Goal: Information Seeking & Learning: Check status

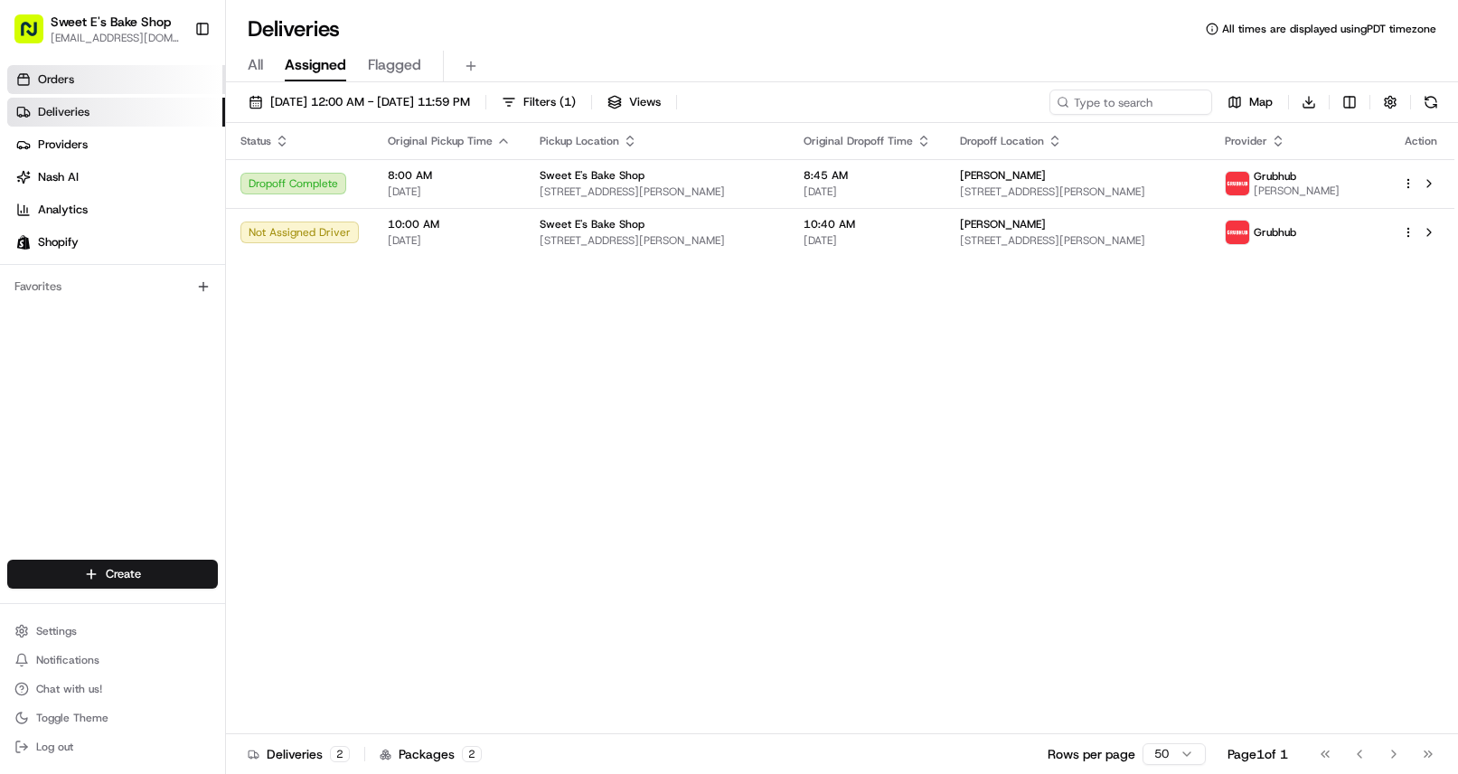
click at [99, 88] on link "Orders" at bounding box center [116, 79] width 218 height 29
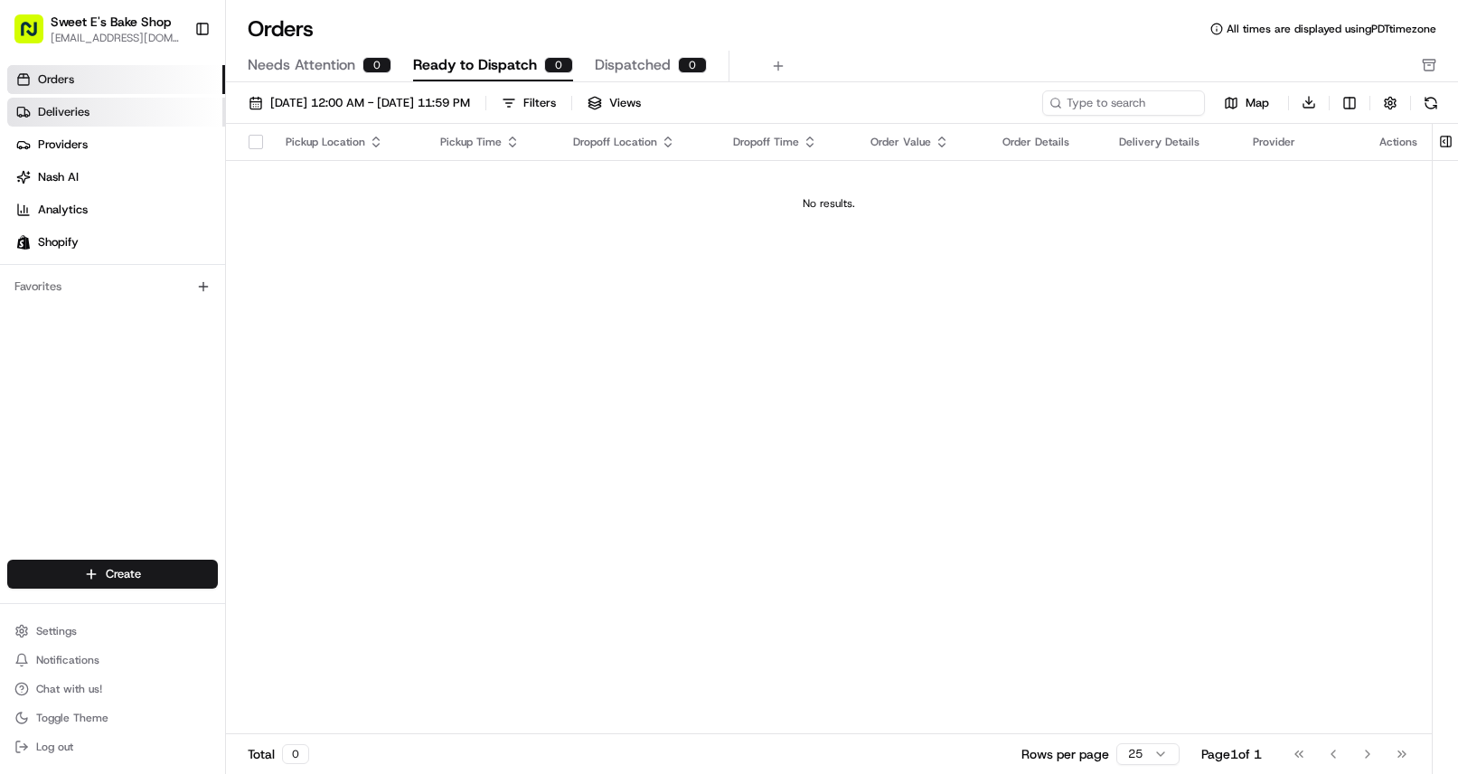
click at [58, 112] on span "Deliveries" at bounding box center [64, 112] width 52 height 16
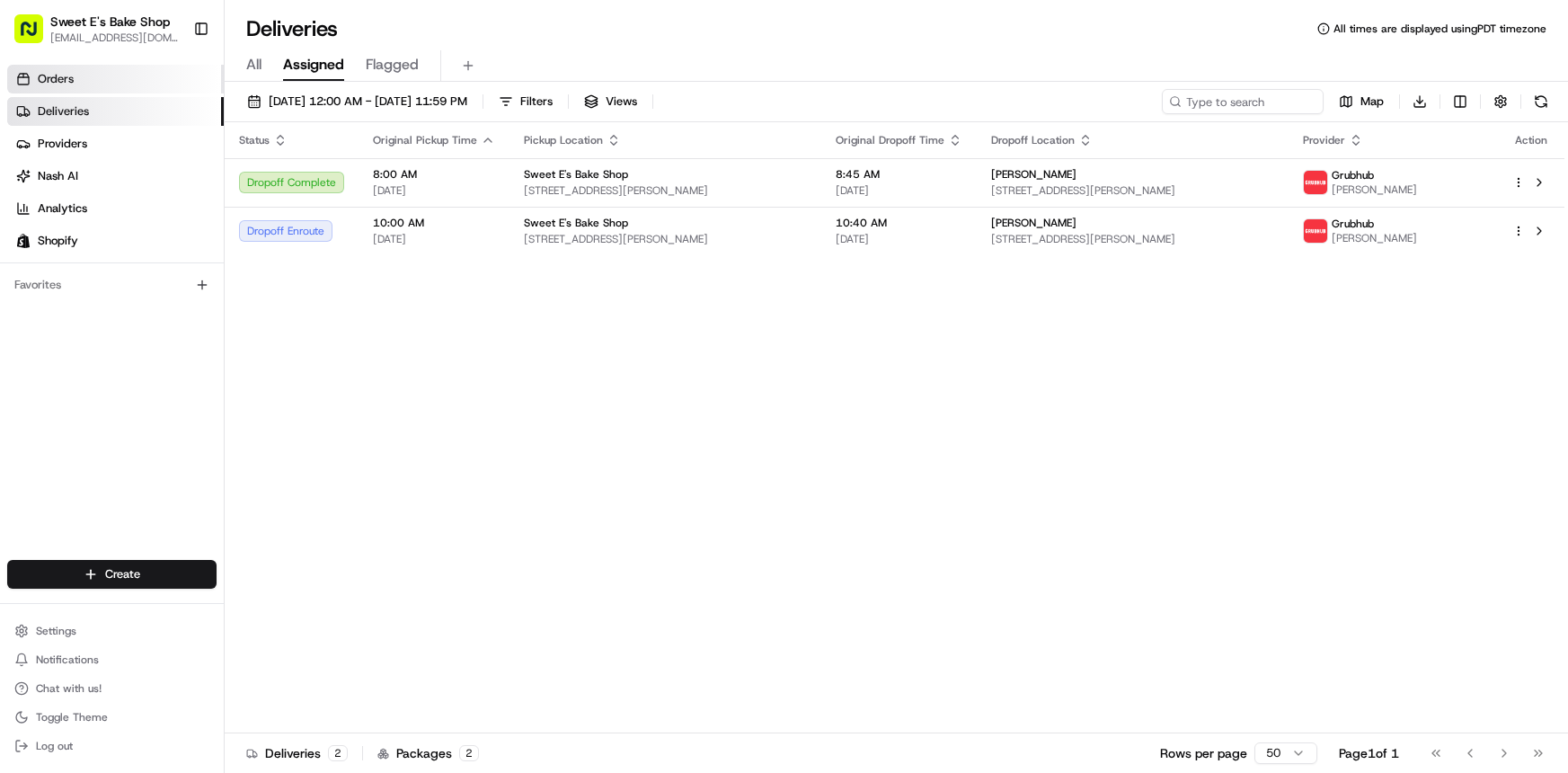
click at [46, 86] on span "Orders" at bounding box center [56, 79] width 36 height 16
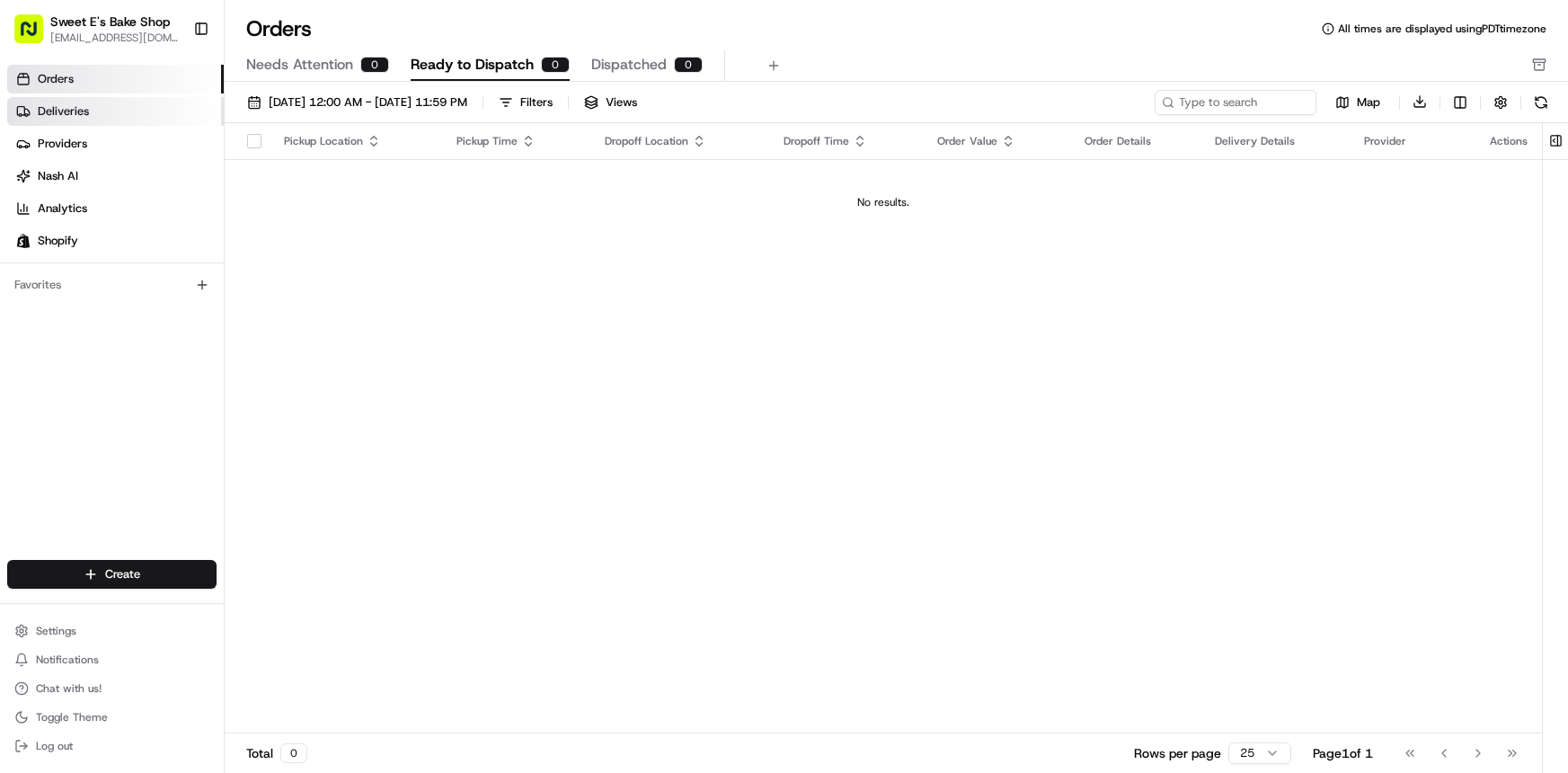
click at [66, 107] on span "Deliveries" at bounding box center [64, 111] width 52 height 16
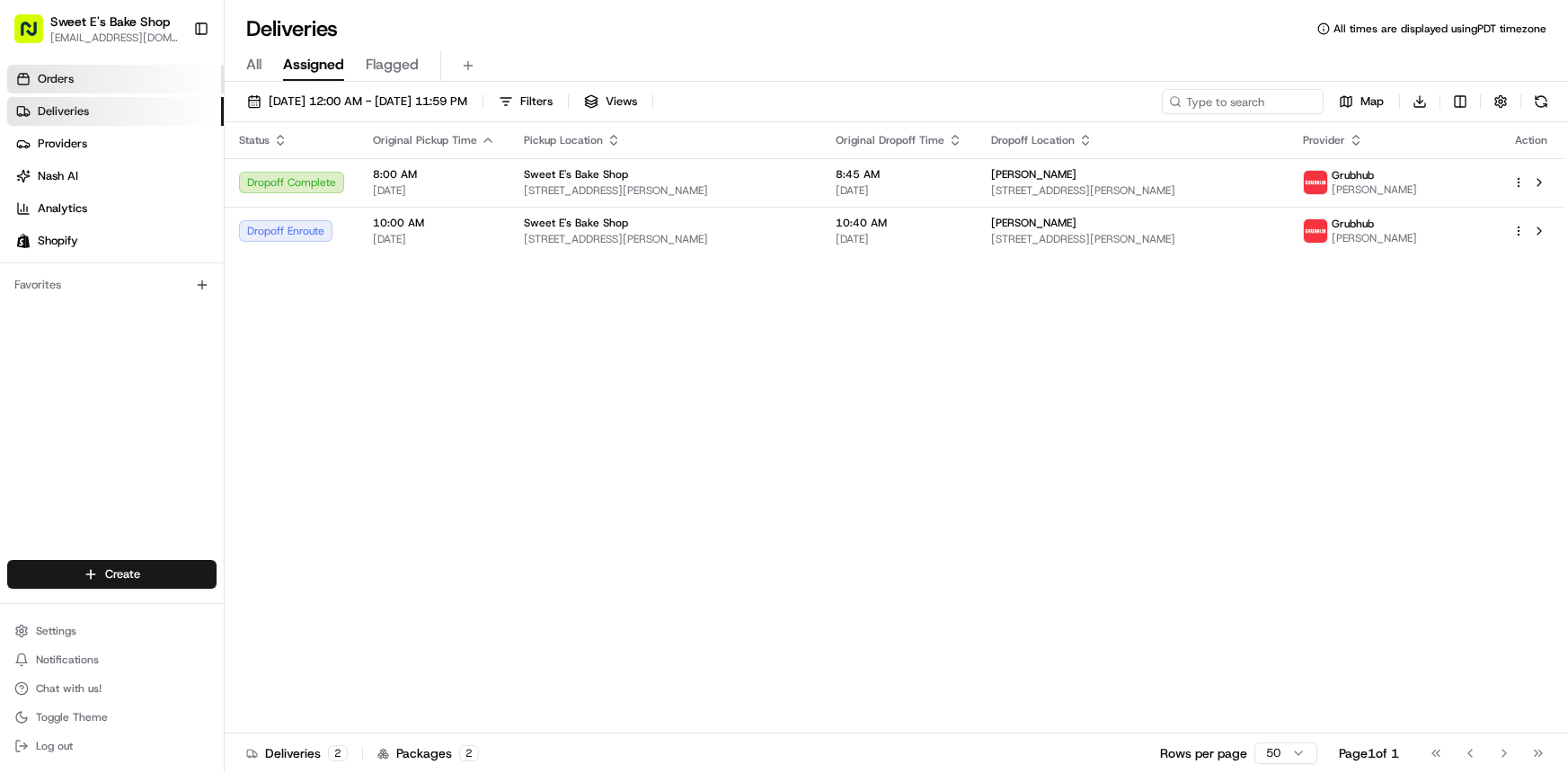
click at [68, 84] on span "Orders" at bounding box center [56, 79] width 36 height 16
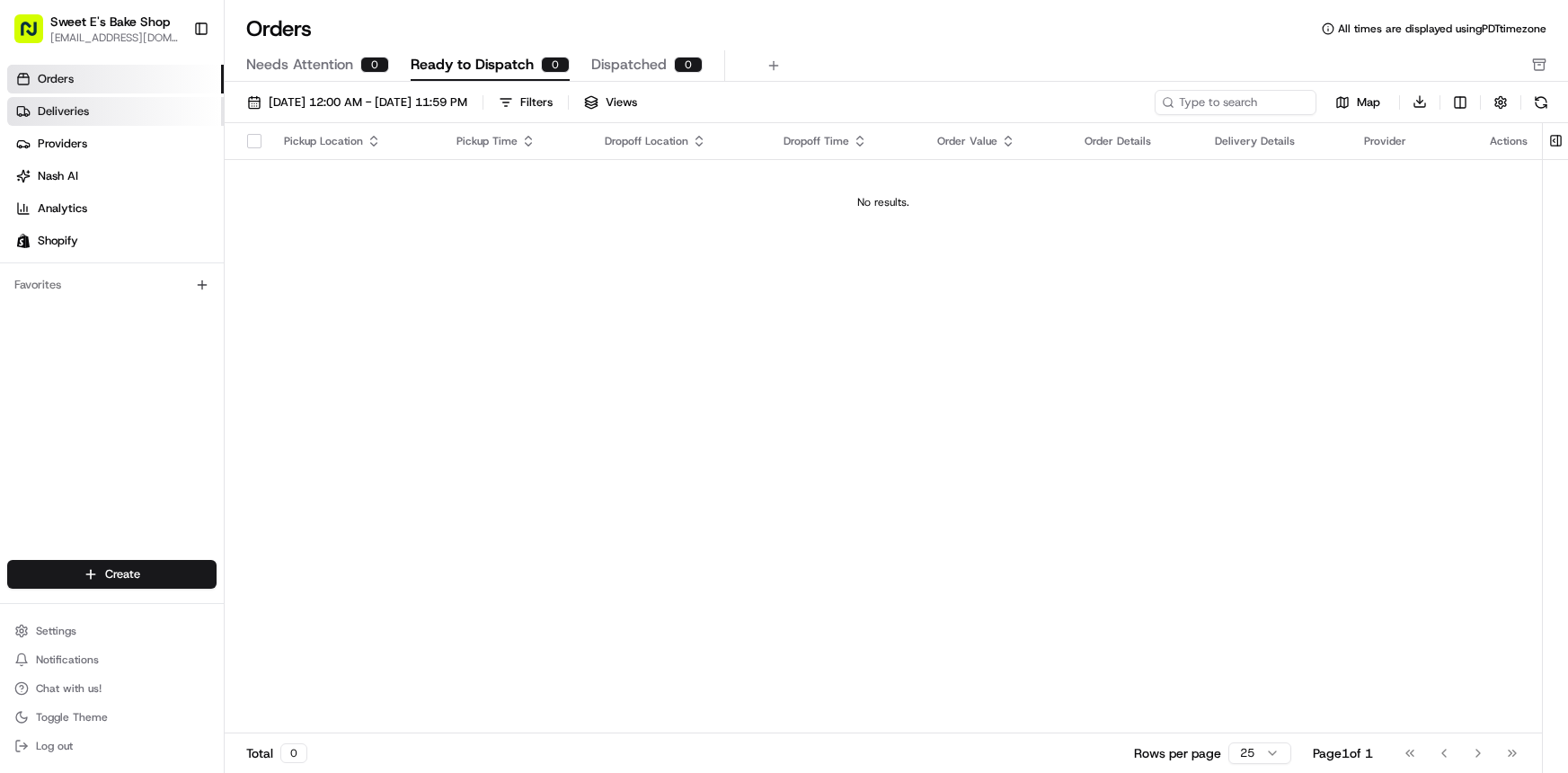
click at [54, 106] on span "Deliveries" at bounding box center [64, 111] width 52 height 16
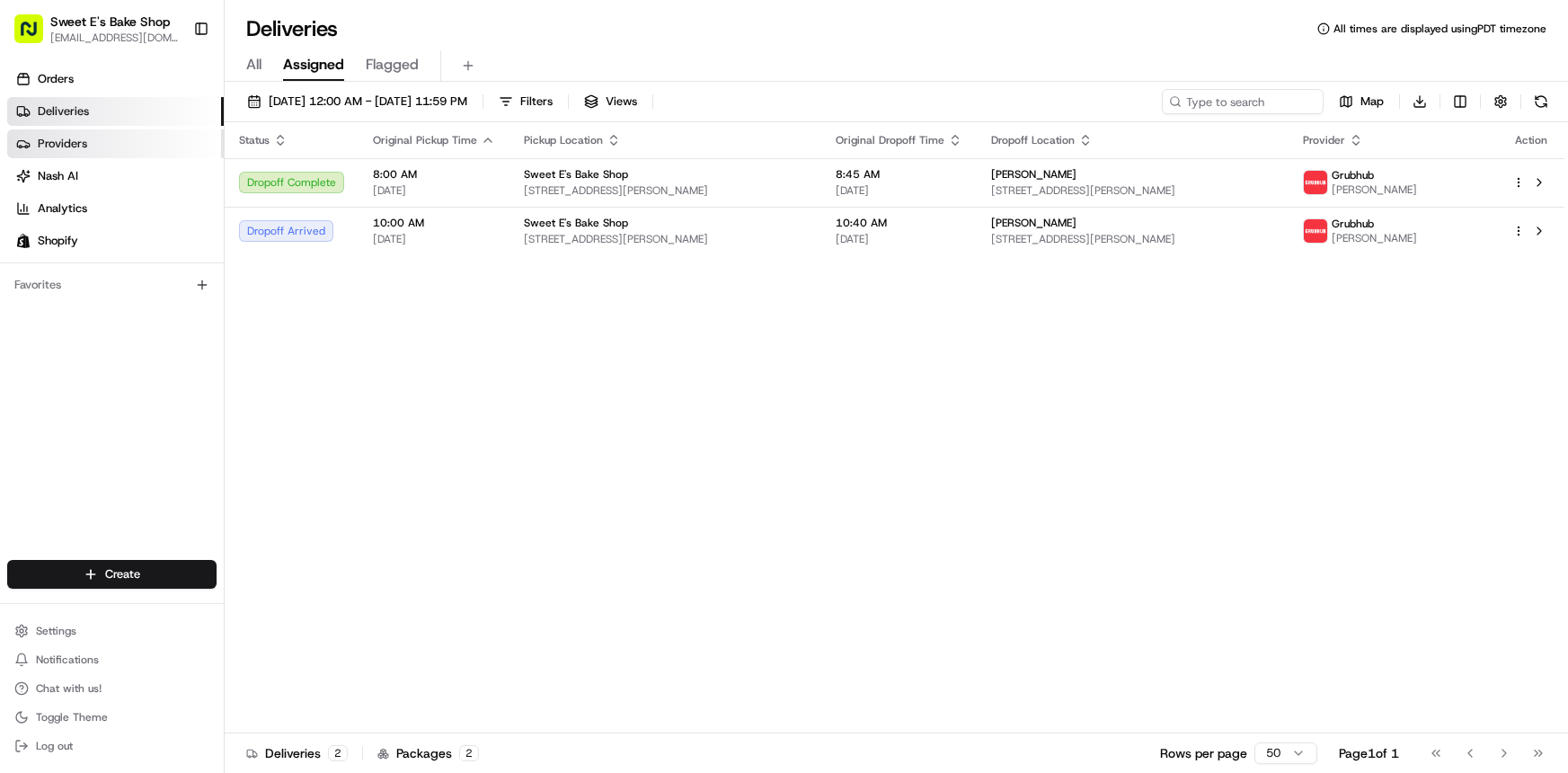
click at [47, 145] on span "Providers" at bounding box center [63, 144] width 50 height 16
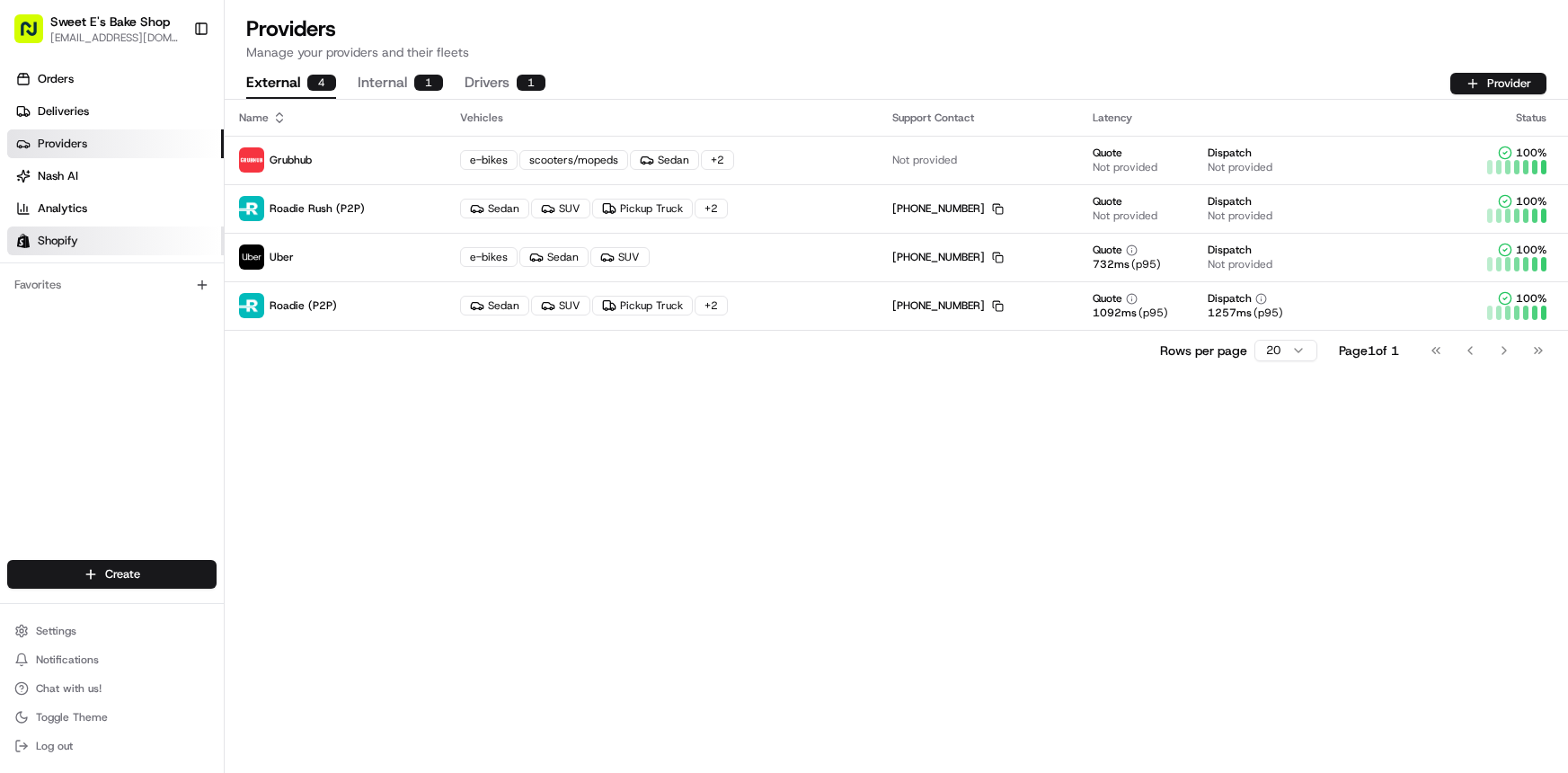
click at [52, 244] on span "Shopify" at bounding box center [58, 241] width 41 height 16
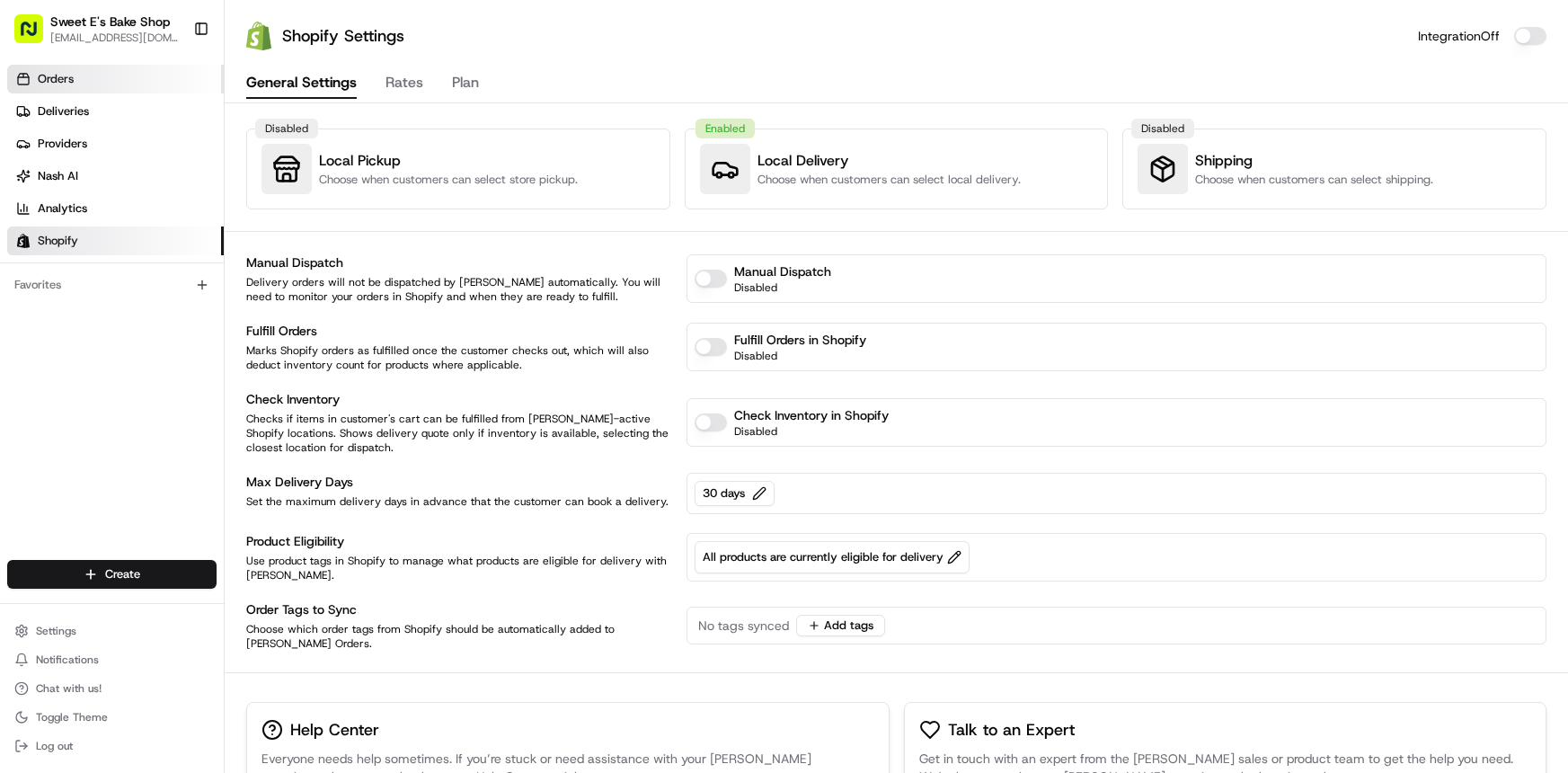
click at [47, 77] on span "Orders" at bounding box center [56, 79] width 36 height 16
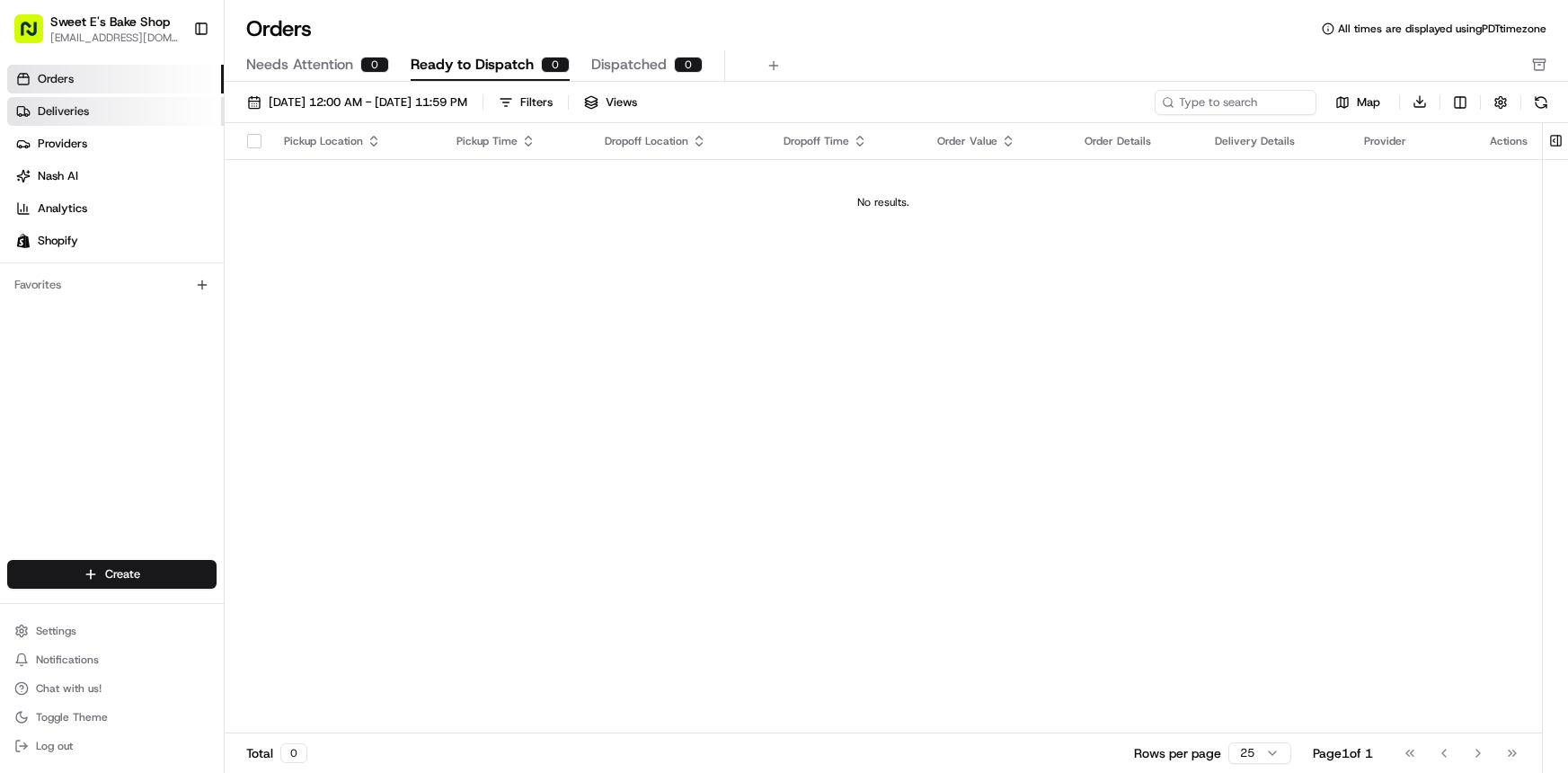
click at [42, 110] on span "Deliveries" at bounding box center [64, 111] width 52 height 16
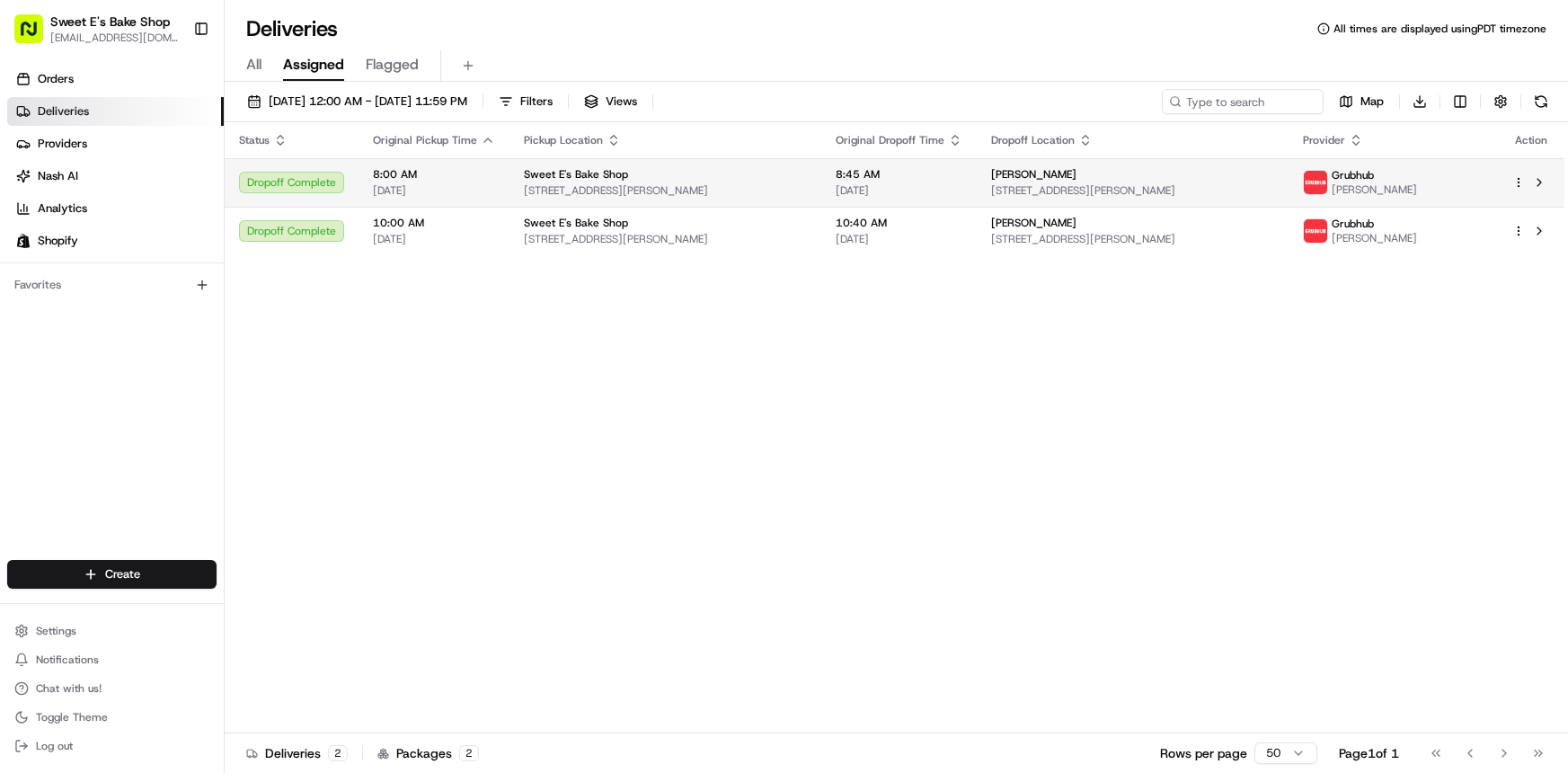
click at [310, 181] on div "Dropoff Complete" at bounding box center [291, 183] width 105 height 22
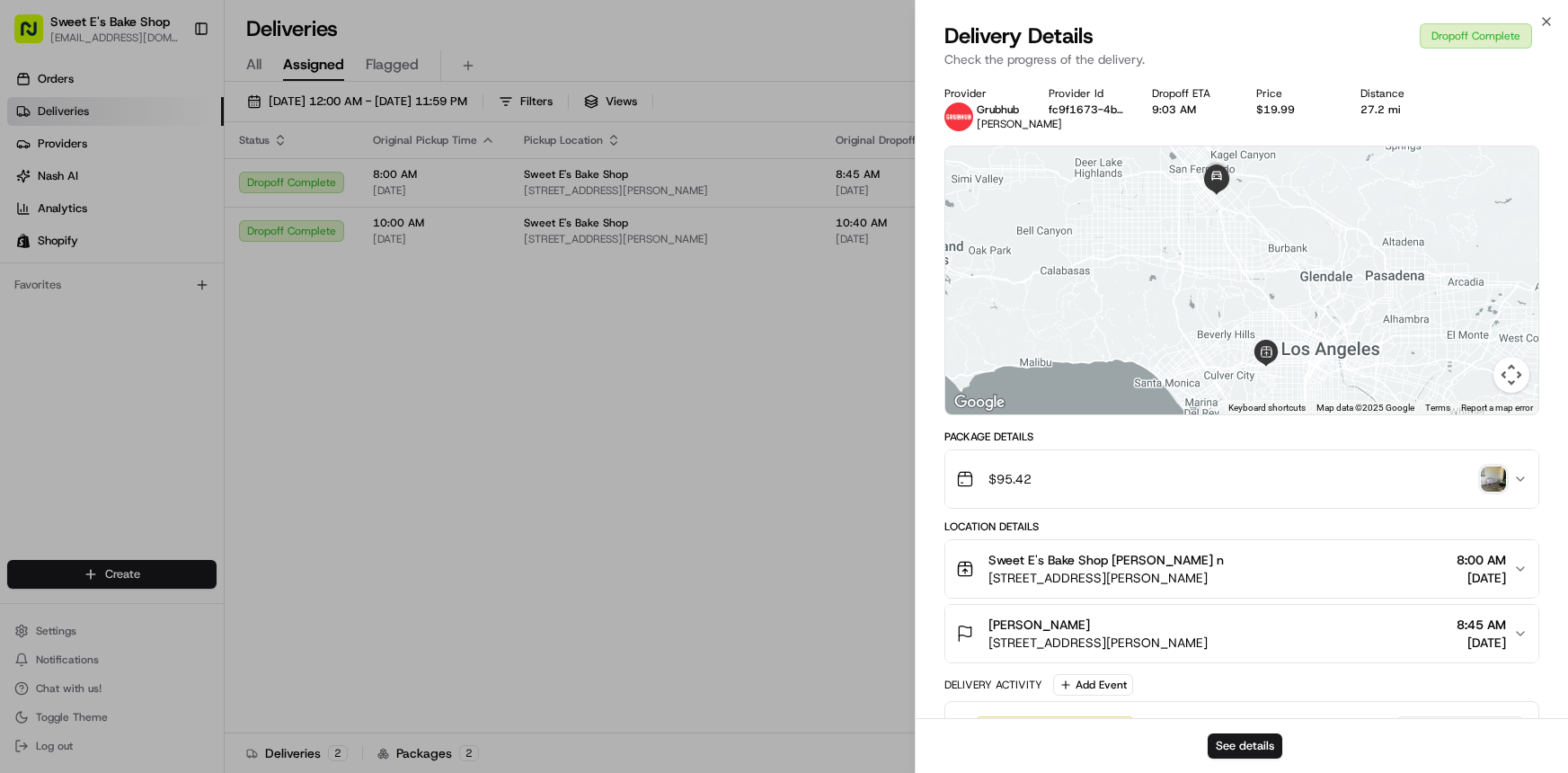
click at [1449, 481] on icon "button" at bounding box center [1520, 480] width 7 height 4
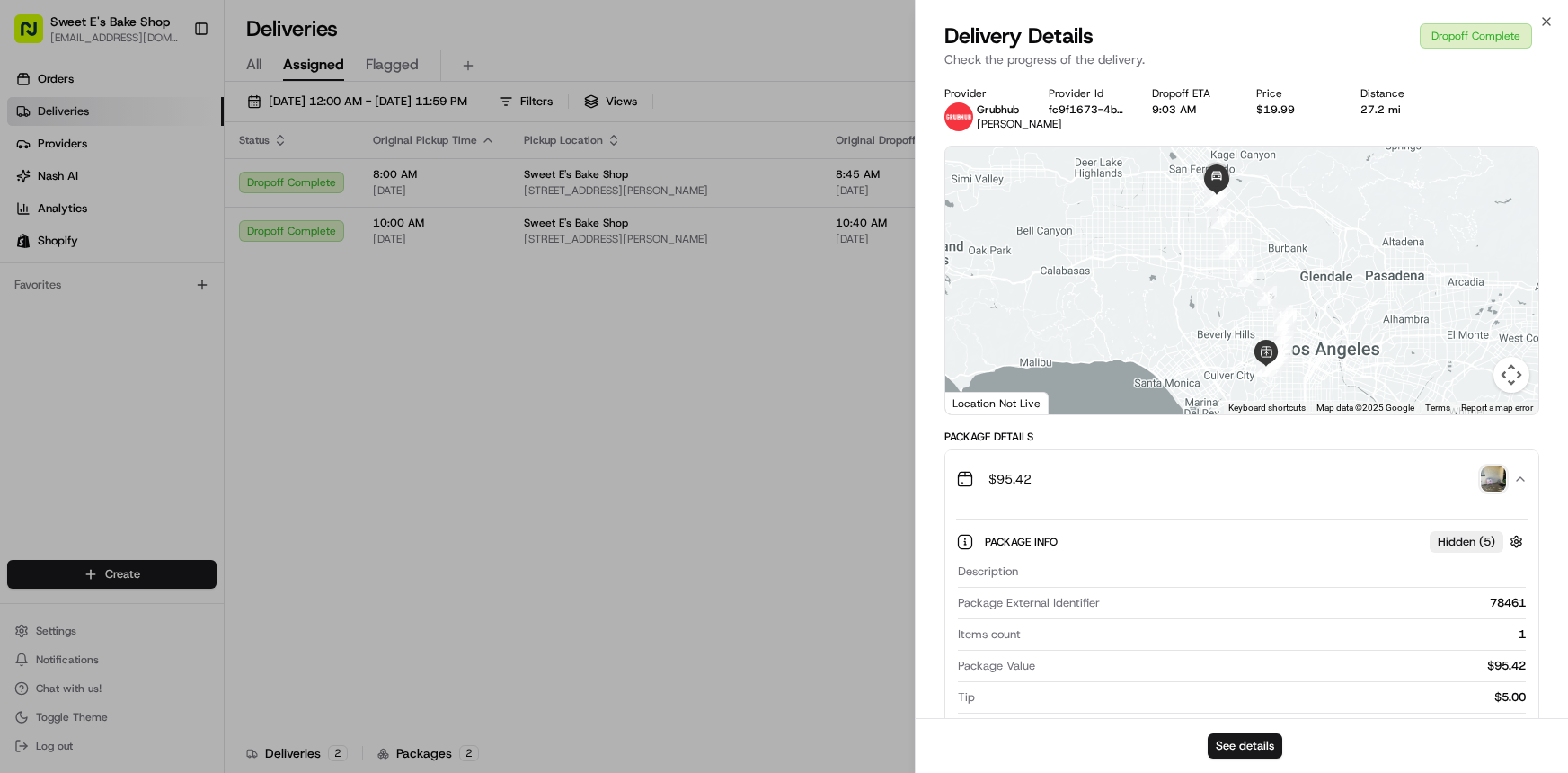
click at [1449, 481] on icon "button" at bounding box center [1520, 480] width 14 height 14
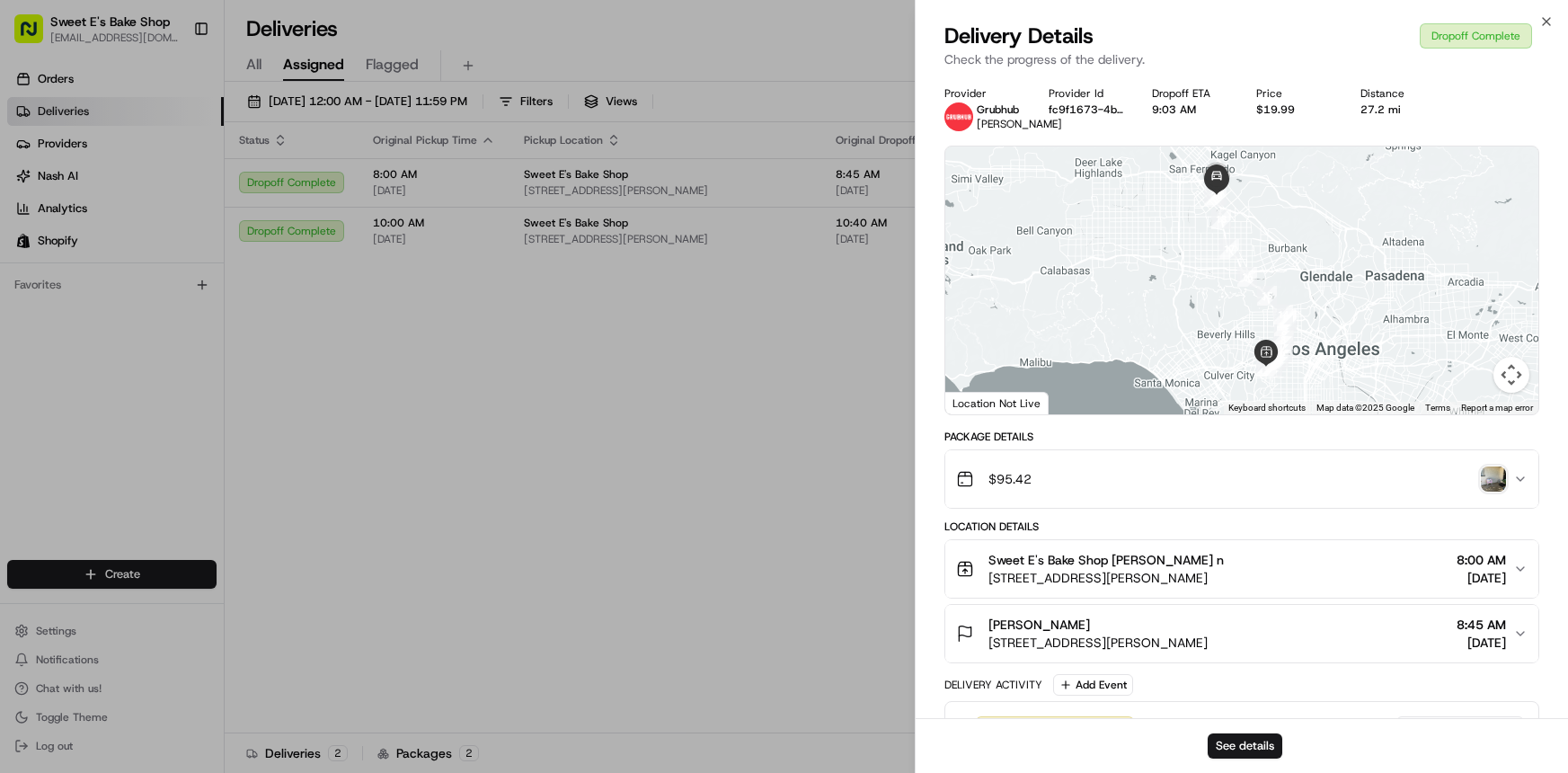
click at [1449, 482] on img "button" at bounding box center [1493, 479] width 25 height 25
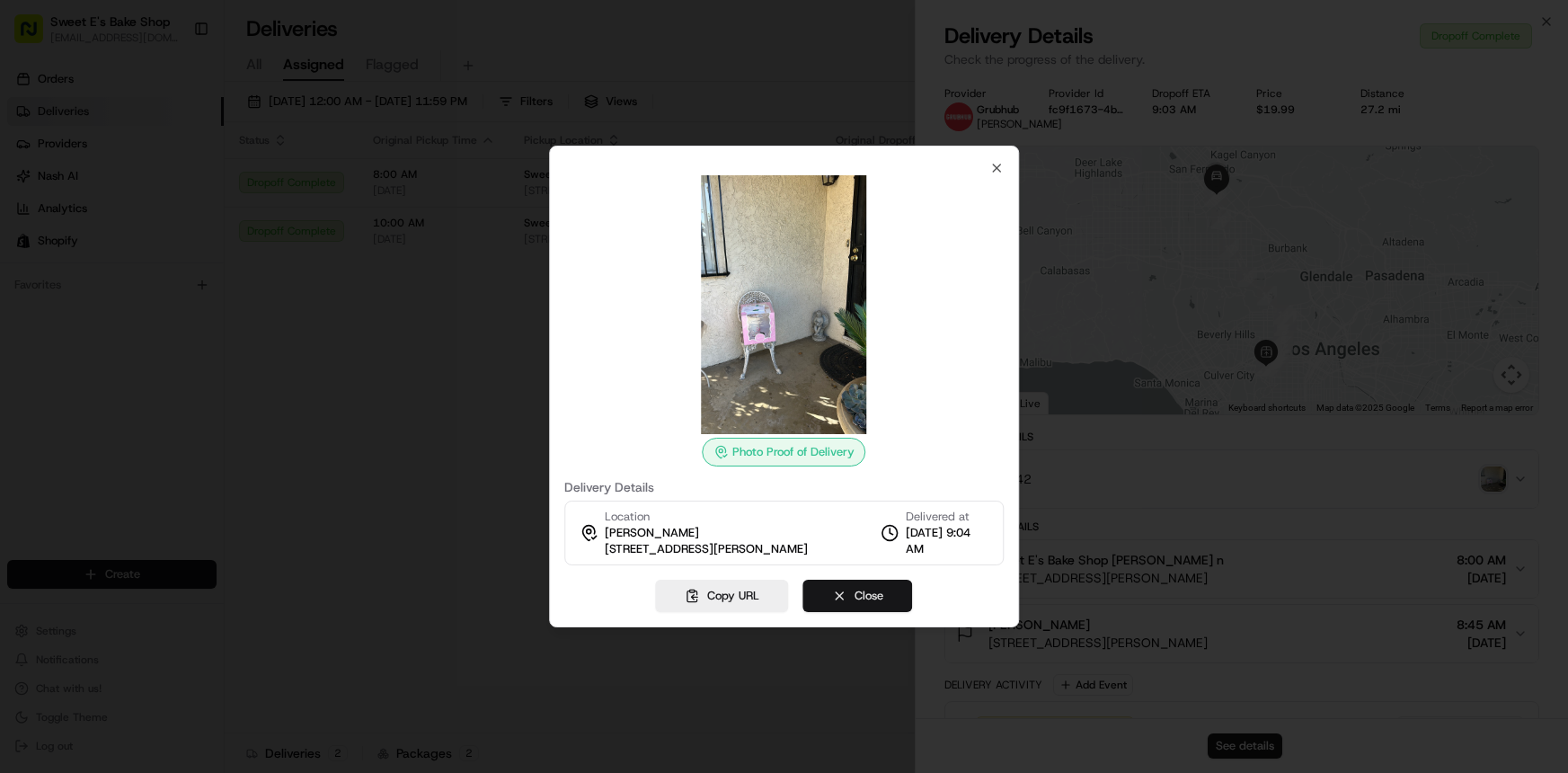
click at [846, 595] on button "Close" at bounding box center [858, 596] width 109 height 33
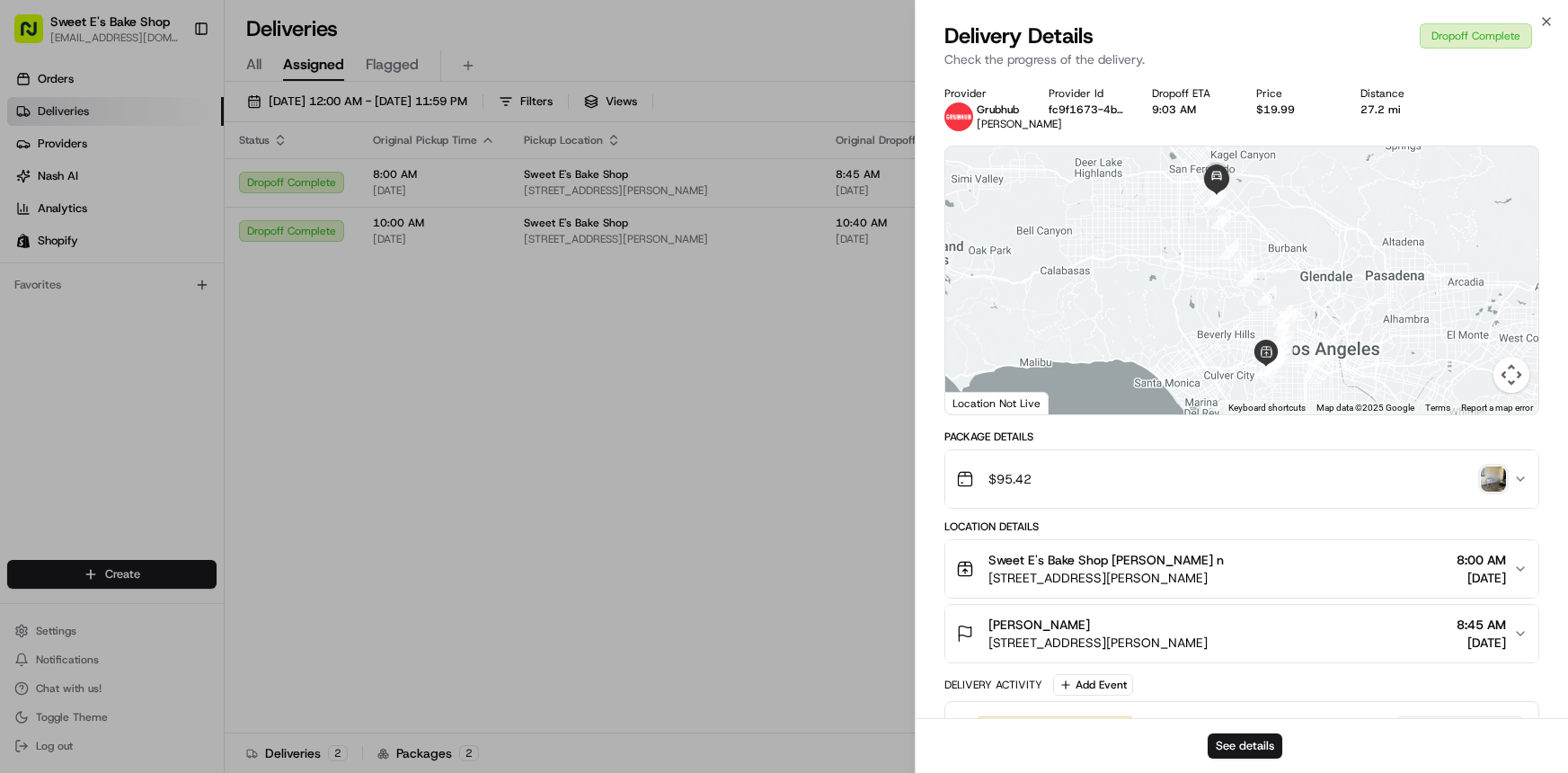
click at [1449, 635] on icon "button" at bounding box center [1520, 634] width 14 height 14
click at [1449, 20] on icon "button" at bounding box center [1547, 21] width 14 height 14
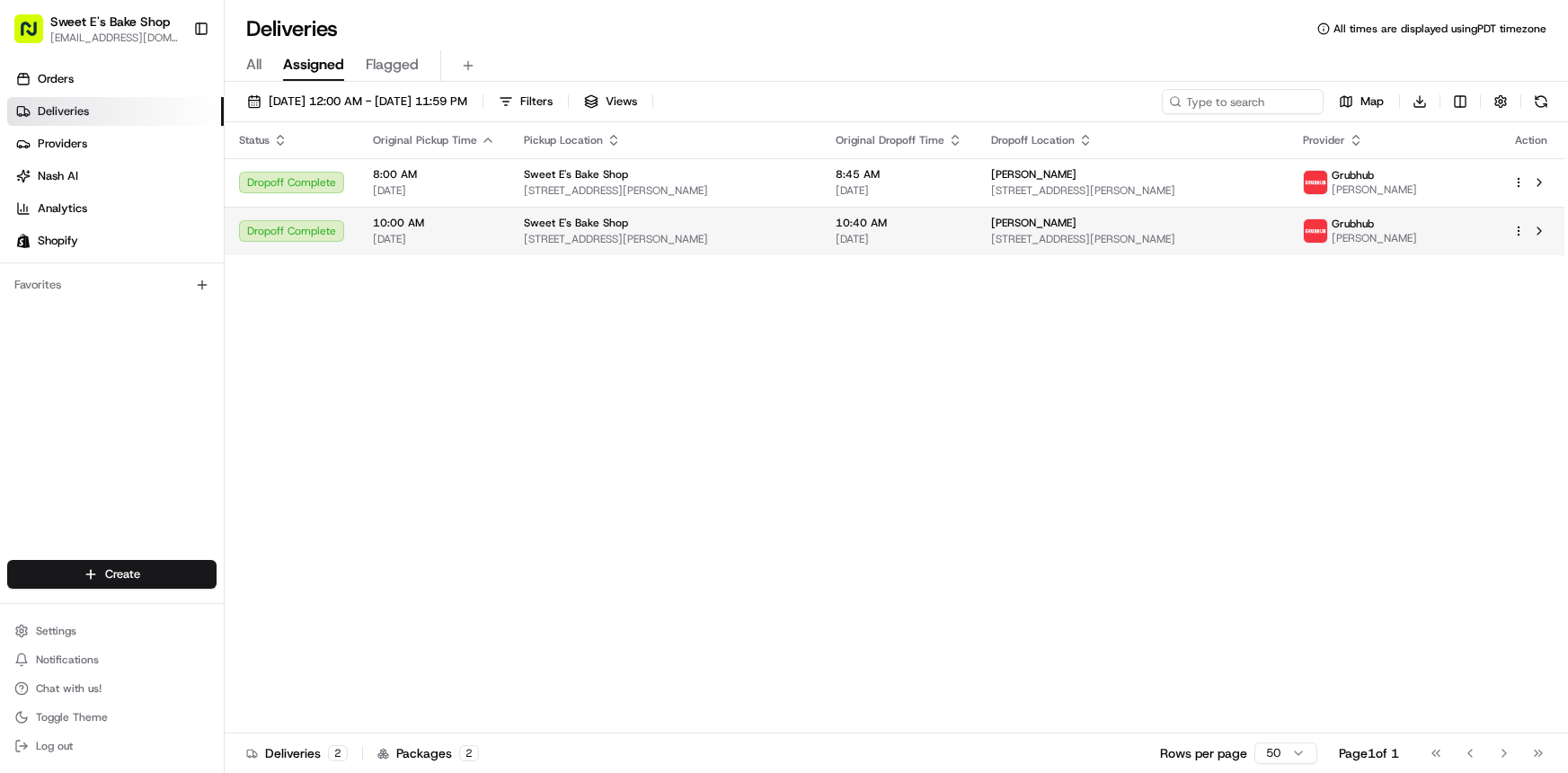
click at [285, 232] on div "Dropoff Complete" at bounding box center [291, 231] width 105 height 22
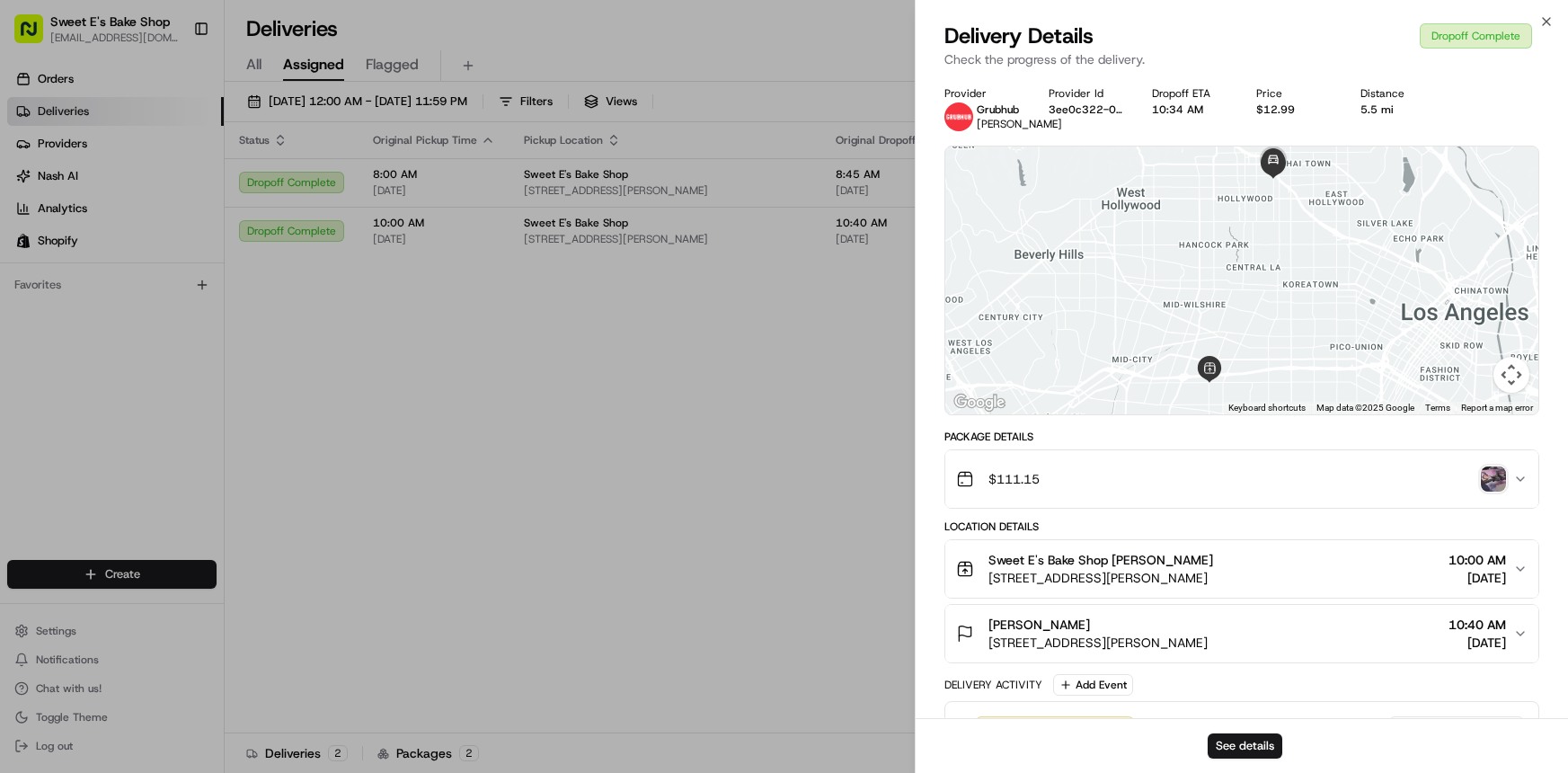
click at [1449, 480] on img "button" at bounding box center [1493, 479] width 25 height 25
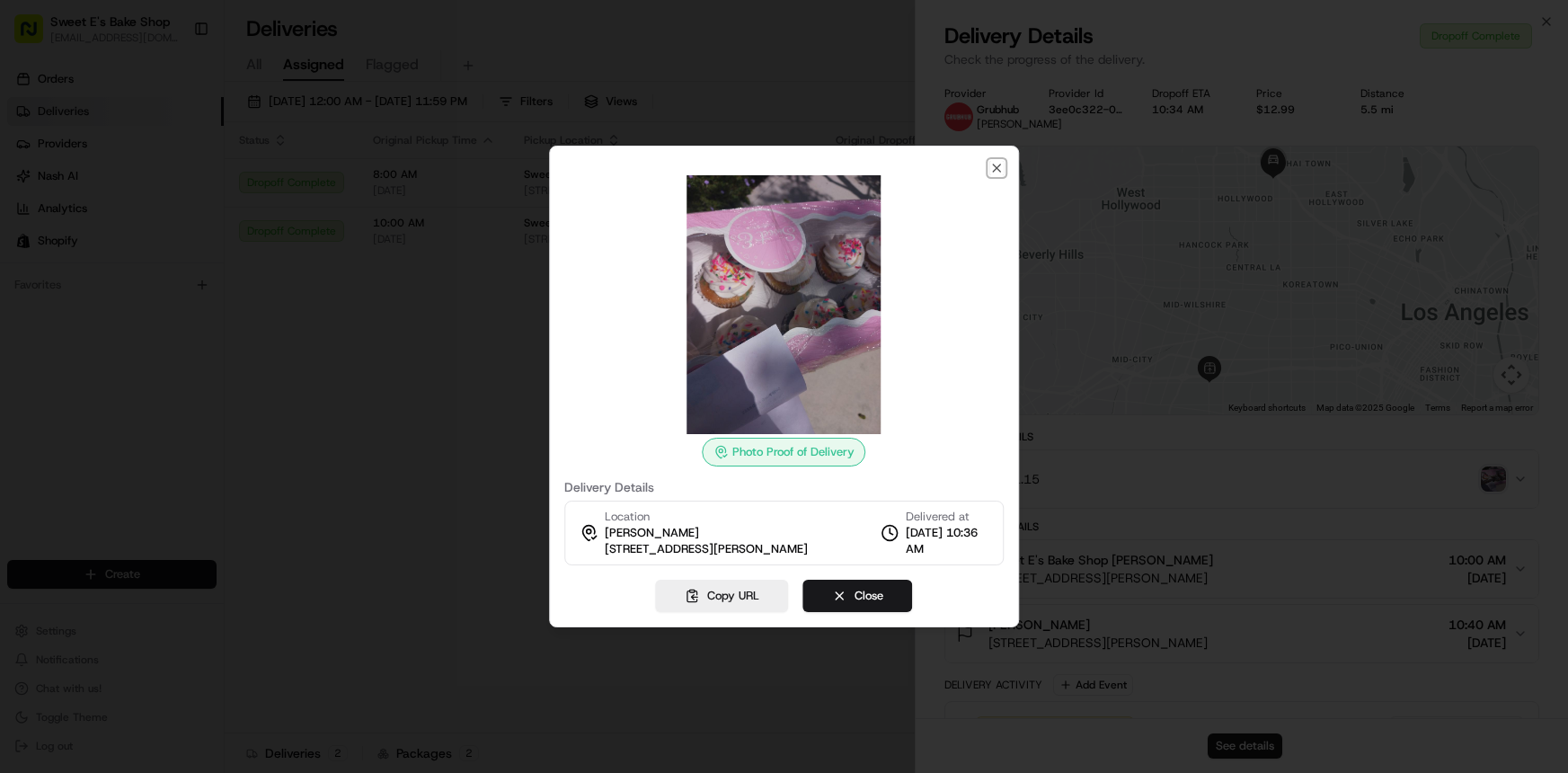
click at [998, 161] on icon "button" at bounding box center [996, 168] width 14 height 14
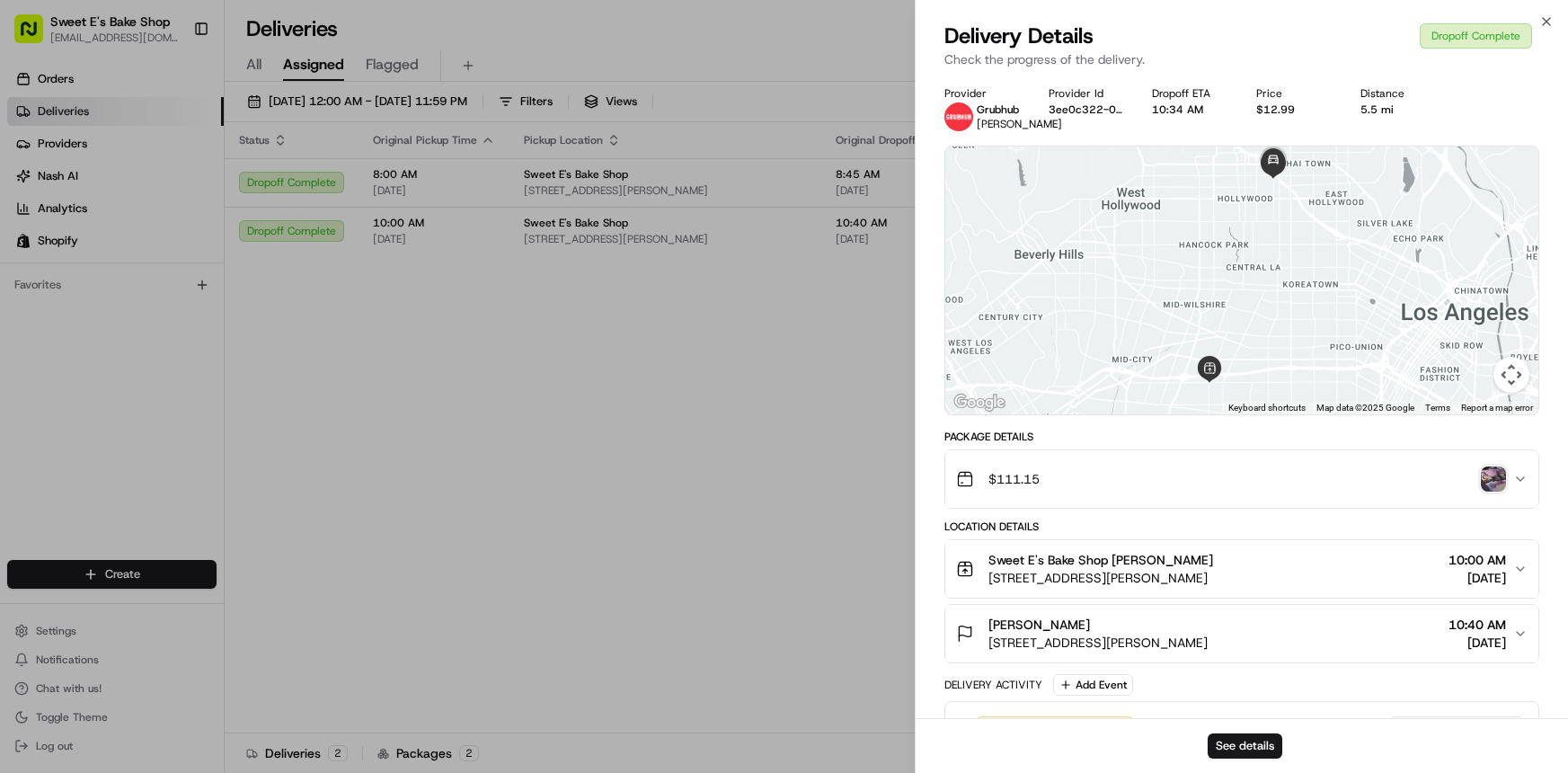
click at [1449, 634] on icon "button" at bounding box center [1520, 634] width 14 height 14
click at [1449, 482] on img "button" at bounding box center [1493, 479] width 25 height 25
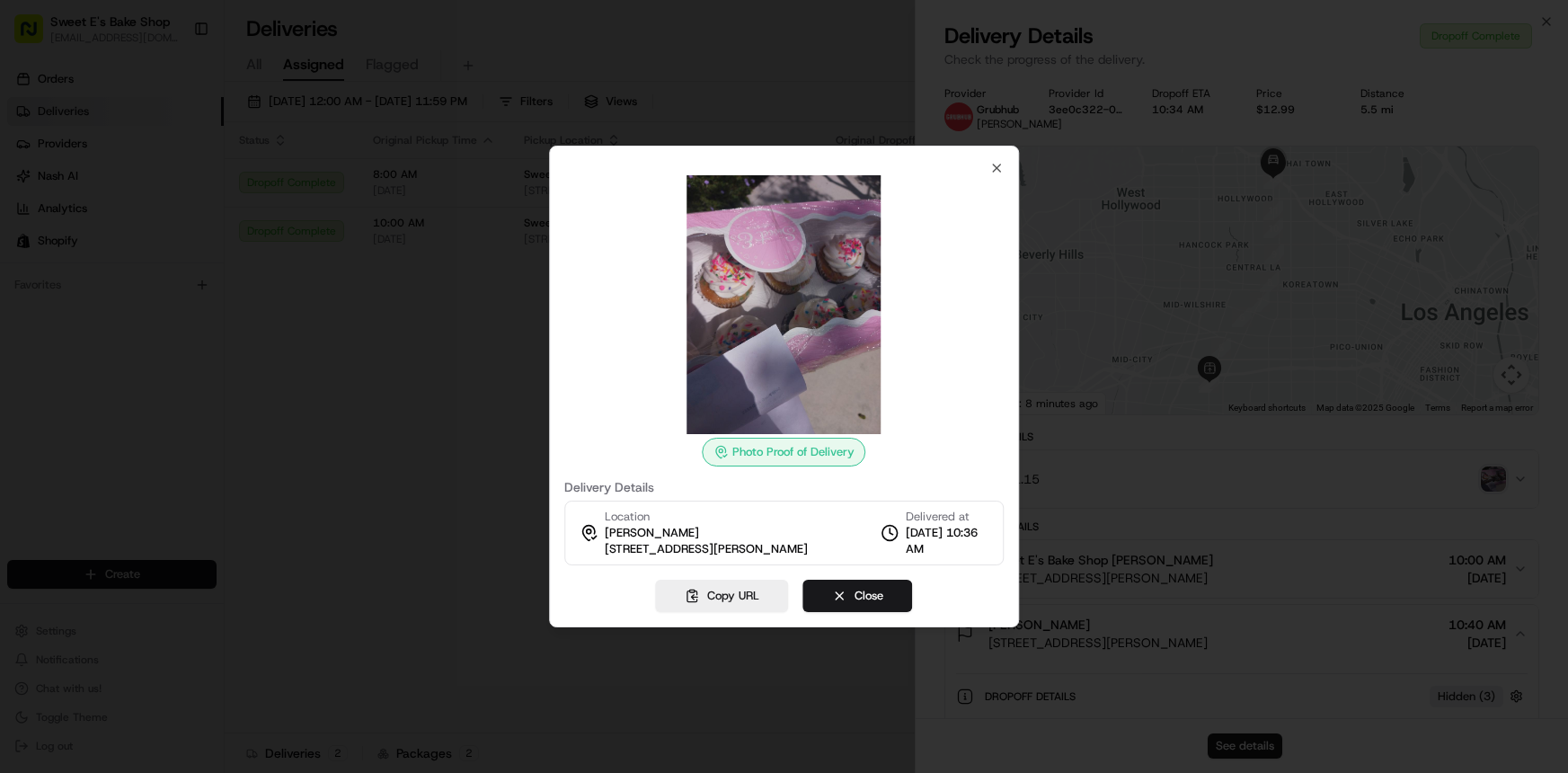
click at [804, 400] on img at bounding box center [784, 304] width 259 height 259
click at [998, 161] on icon "button" at bounding box center [996, 168] width 14 height 14
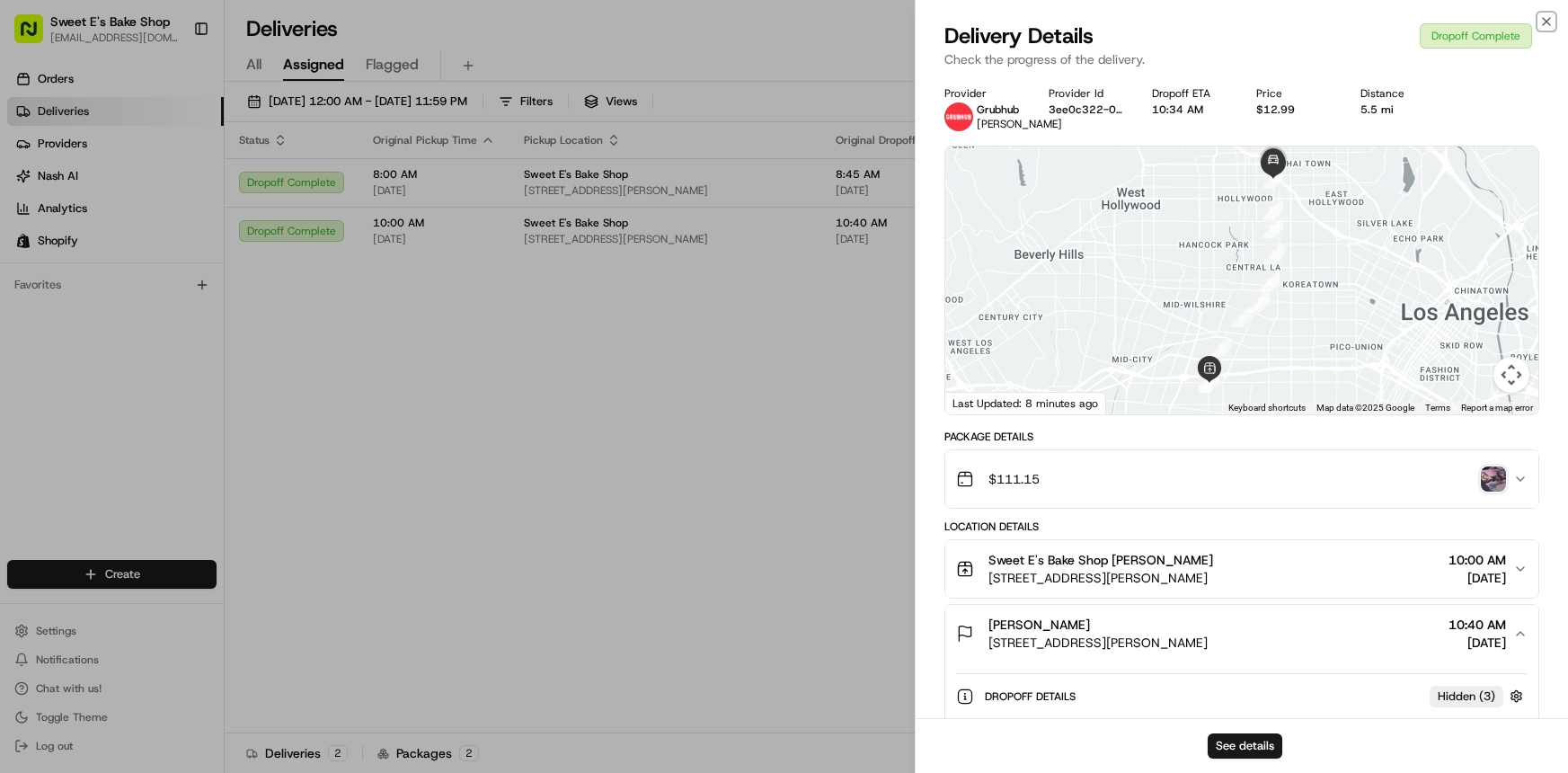
click at [1449, 19] on icon "button" at bounding box center [1547, 21] width 14 height 14
